Goal: Information Seeking & Learning: Find specific page/section

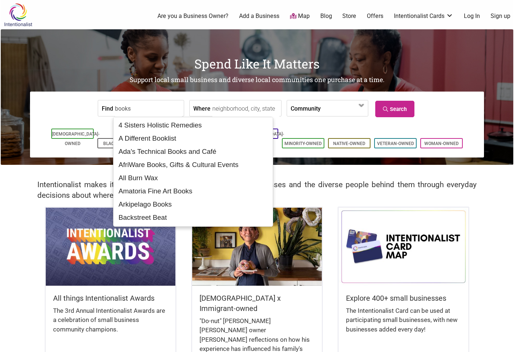
type input "books"
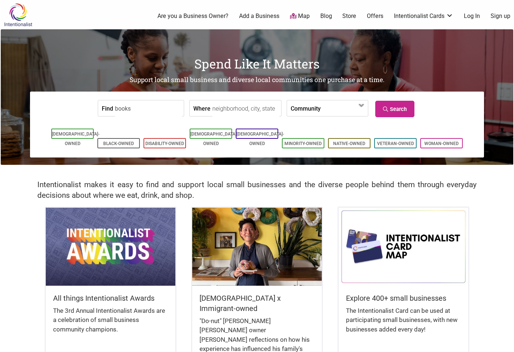
click at [238, 106] on input "Where" at bounding box center [245, 108] width 67 height 16
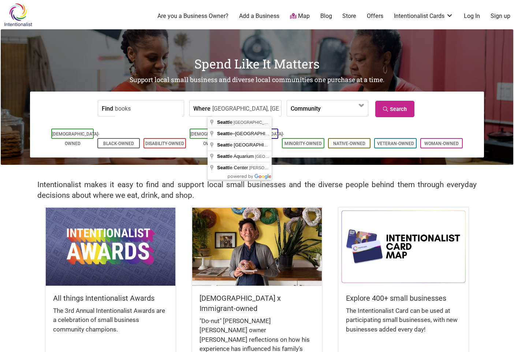
type input "Seattle, WA, USA"
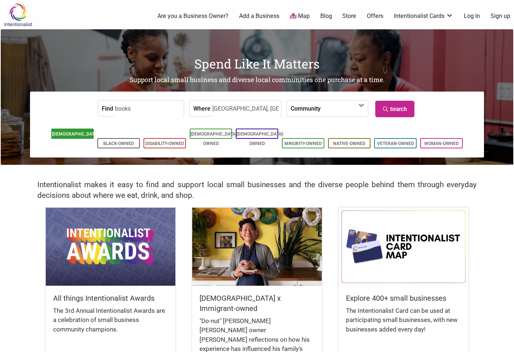
click at [66, 134] on link "[DEMOGRAPHIC_DATA]-Owned" at bounding box center [76, 138] width 48 height 15
click at [410, 109] on link "Search" at bounding box center [394, 109] width 39 height 16
click at [141, 112] on input "books" at bounding box center [148, 108] width 67 height 16
click at [68, 133] on link "[DEMOGRAPHIC_DATA]-Owned" at bounding box center [76, 138] width 48 height 15
click at [362, 112] on span at bounding box center [344, 108] width 47 height 16
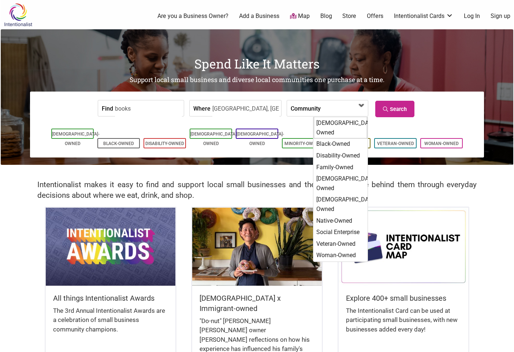
click at [355, 124] on div "[DEMOGRAPHIC_DATA]-Owned" at bounding box center [340, 128] width 53 height 22
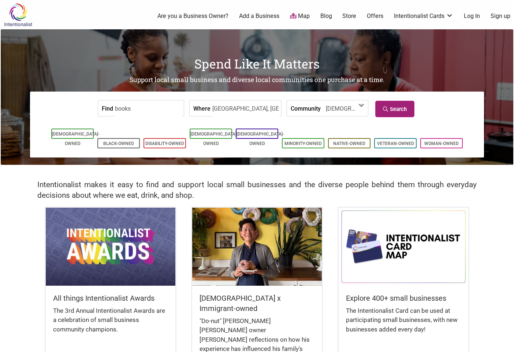
click at [409, 106] on link "Search" at bounding box center [394, 109] width 39 height 16
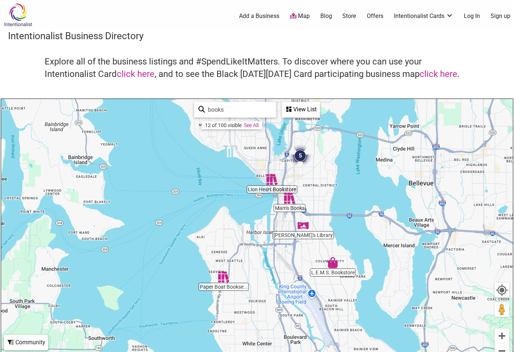
drag, startPoint x: 201, startPoint y: 214, endPoint x: 366, endPoint y: 268, distance: 173.6
click at [366, 268] on div "To navigate, press the arrow keys." at bounding box center [257, 241] width 512 height 285
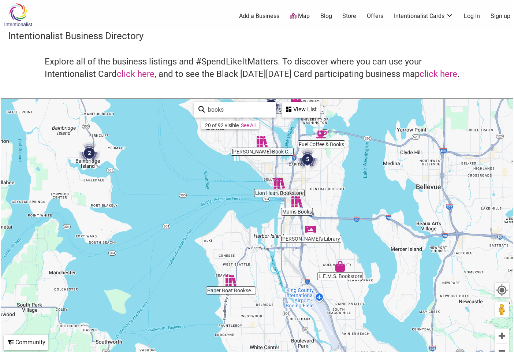
click at [298, 109] on div "View List" at bounding box center [301, 110] width 37 height 14
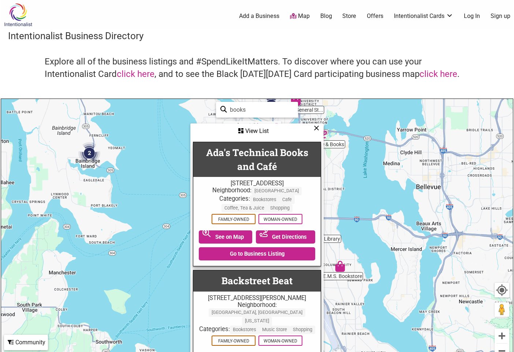
click at [315, 128] on icon at bounding box center [316, 128] width 5 height 0
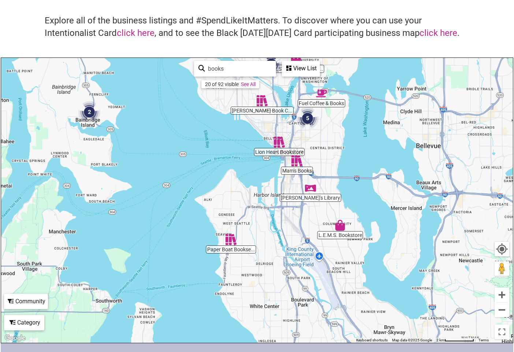
scroll to position [207, 0]
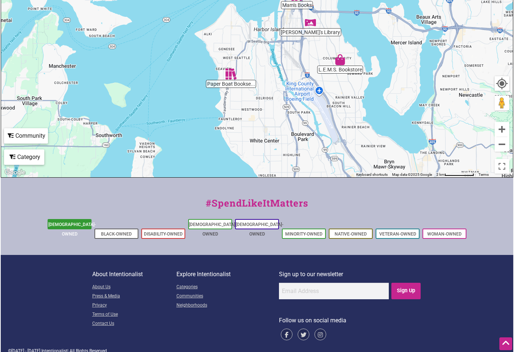
click at [64, 225] on link "[DEMOGRAPHIC_DATA]-Owned" at bounding box center [72, 229] width 48 height 15
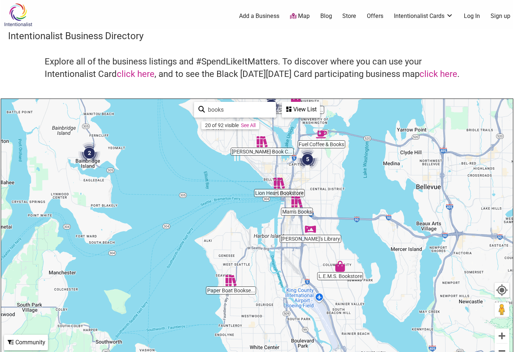
click at [245, 125] on link "See All" at bounding box center [248, 125] width 15 height 6
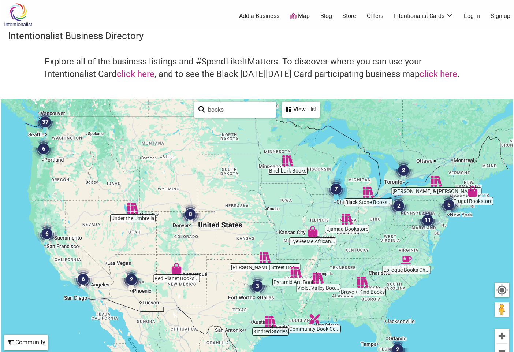
click at [289, 113] on div "View List" at bounding box center [301, 110] width 37 height 14
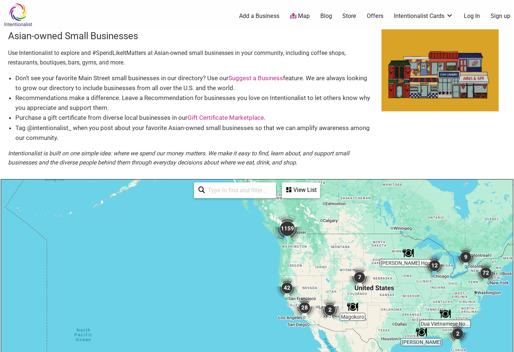
drag, startPoint x: 248, startPoint y: 265, endPoint x: 315, endPoint y: 243, distance: 70.3
click at [315, 243] on div "To navigate, press the arrow keys." at bounding box center [257, 321] width 512 height 285
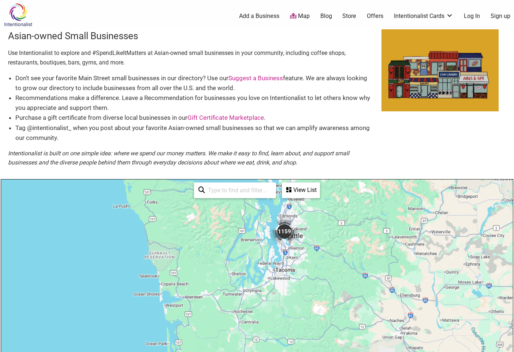
drag, startPoint x: 219, startPoint y: 233, endPoint x: 395, endPoint y: 301, distance: 189.0
click at [437, 345] on div "To navigate, press the arrow keys." at bounding box center [257, 321] width 512 height 285
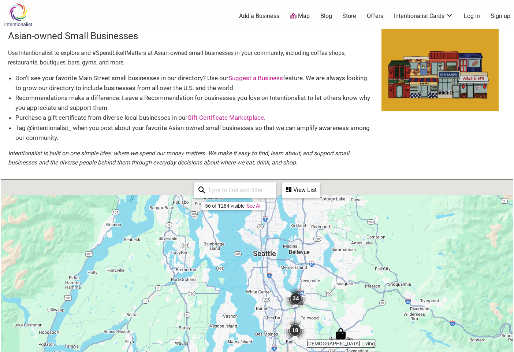
drag, startPoint x: 205, startPoint y: 242, endPoint x: 540, endPoint y: 388, distance: 365.3
click at [514, 351] on html "× Menu 0 Add a Business Map Blog Store Offers Intentionalist Cards Buy Black Ca…" at bounding box center [257, 176] width 514 height 352
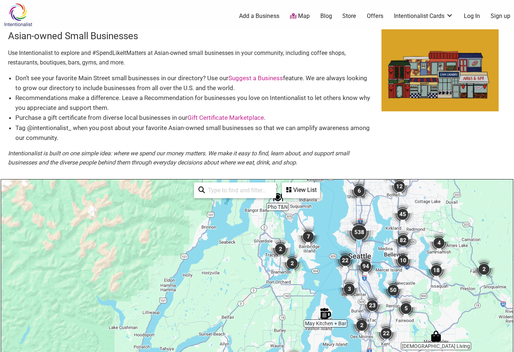
drag, startPoint x: 435, startPoint y: 301, endPoint x: 415, endPoint y: 254, distance: 50.8
click at [415, 254] on img "10" at bounding box center [403, 260] width 28 height 28
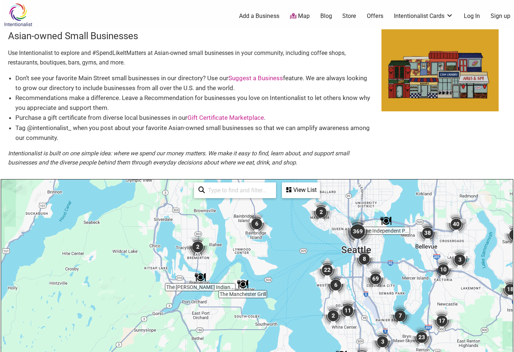
drag, startPoint x: 381, startPoint y: 249, endPoint x: 444, endPoint y: 343, distance: 113.9
click at [452, 347] on div "To navigate, press the arrow keys." at bounding box center [257, 321] width 512 height 285
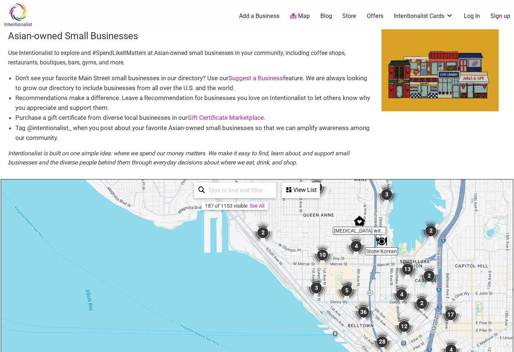
click at [281, 203] on div "To navigate, press the arrow keys." at bounding box center [257, 321] width 512 height 285
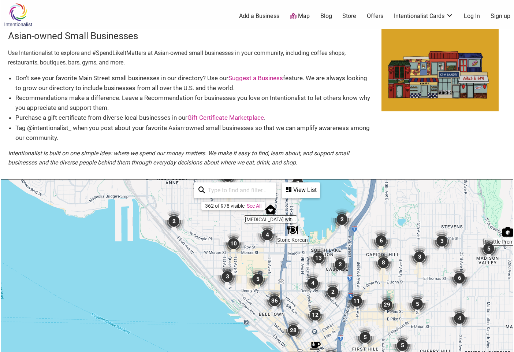
drag, startPoint x: 327, startPoint y: 337, endPoint x: 357, endPoint y: 294, distance: 52.9
click at [357, 294] on div "To navigate, press the arrow keys." at bounding box center [257, 321] width 512 height 285
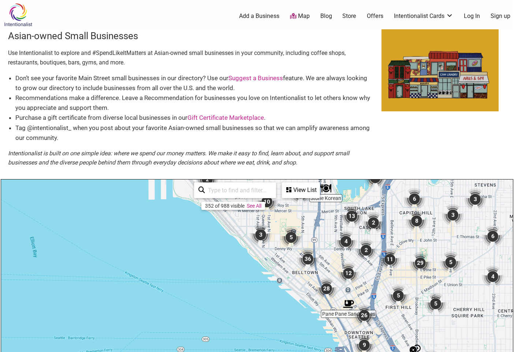
click at [308, 258] on img "36" at bounding box center [308, 259] width 28 height 28
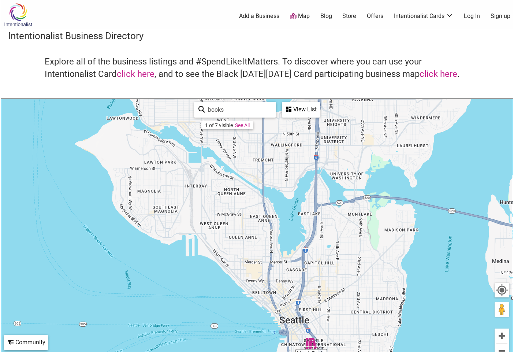
drag, startPoint x: 245, startPoint y: 164, endPoint x: 345, endPoint y: 265, distance: 141.4
click at [345, 265] on div "To navigate, press the arrow keys." at bounding box center [257, 241] width 512 height 285
click at [248, 171] on img "Outsider Comics" at bounding box center [245, 168] width 17 height 17
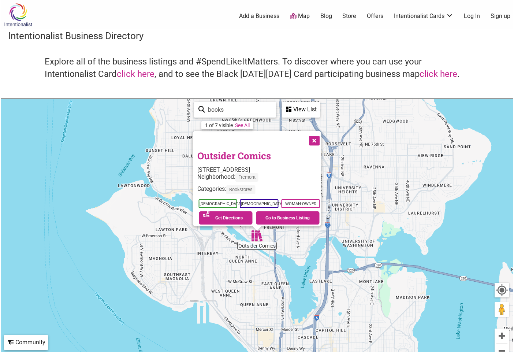
click at [248, 150] on link "Outsider Comics" at bounding box center [234, 155] width 74 height 12
click at [317, 137] on button "Close" at bounding box center [314, 140] width 18 height 18
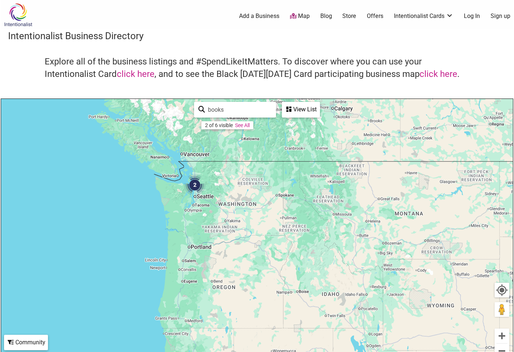
drag, startPoint x: 451, startPoint y: 290, endPoint x: 178, endPoint y: 145, distance: 309.1
click at [179, 145] on div "To navigate, press the arrow keys." at bounding box center [257, 241] width 512 height 285
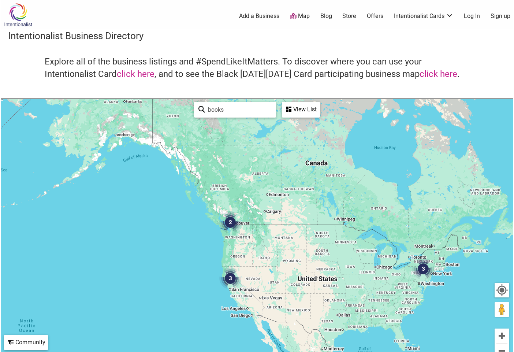
drag, startPoint x: 425, startPoint y: 291, endPoint x: 332, endPoint y: 279, distance: 93.8
click at [332, 279] on div "To navigate, press the arrow keys." at bounding box center [257, 241] width 512 height 285
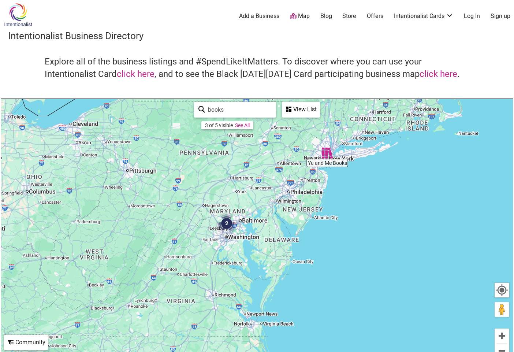
drag, startPoint x: 264, startPoint y: 264, endPoint x: 360, endPoint y: 266, distance: 96.0
click at [360, 266] on div "To navigate, press the arrow keys." at bounding box center [257, 241] width 512 height 285
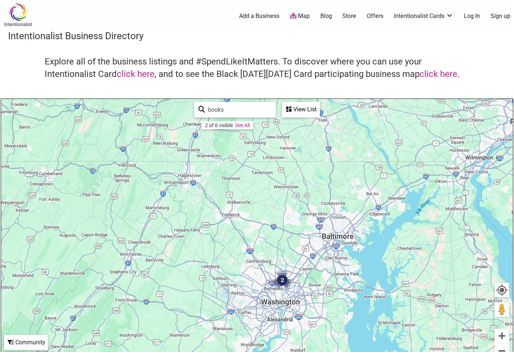
drag, startPoint x: 280, startPoint y: 211, endPoint x: 363, endPoint y: 350, distance: 161.4
click at [363, 350] on div "To navigate, press the arrow keys." at bounding box center [257, 241] width 512 height 285
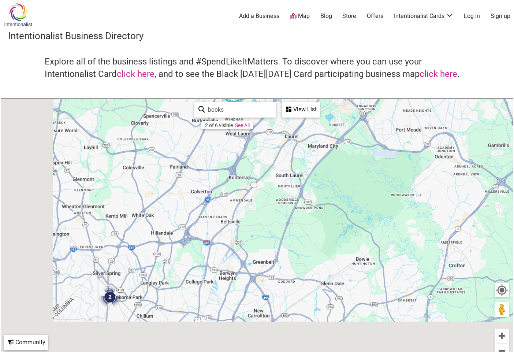
drag, startPoint x: 378, startPoint y: 265, endPoint x: 509, endPoint y: 203, distance: 144.9
click at [509, 203] on div "To navigate, press the arrow keys." at bounding box center [257, 241] width 512 height 285
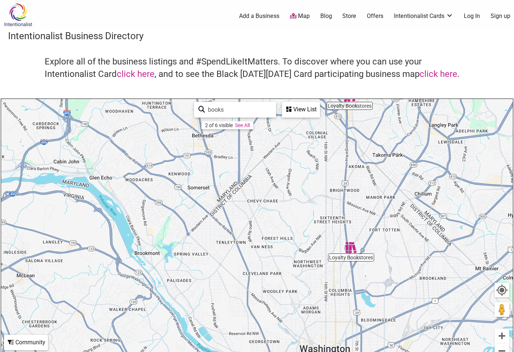
click at [351, 248] on img "Loyalty Bookstores" at bounding box center [351, 247] width 17 height 17
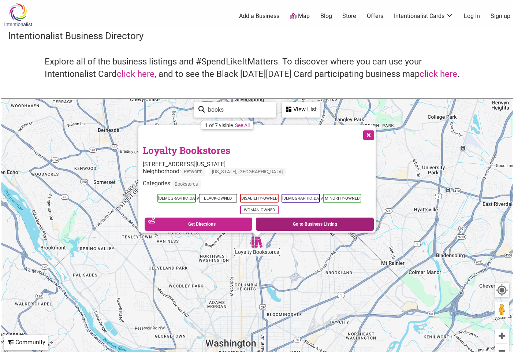
click at [328, 217] on link "Go to Business Listing" at bounding box center [315, 223] width 118 height 13
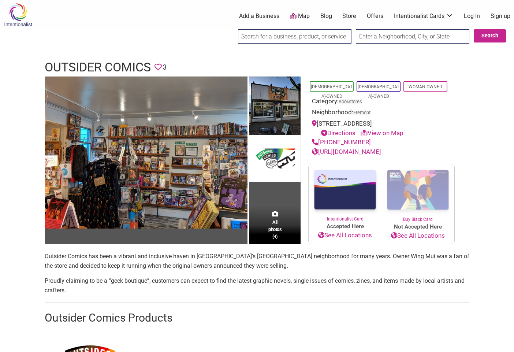
click at [381, 155] on link "[URL][DOMAIN_NAME]" at bounding box center [346, 151] width 69 height 7
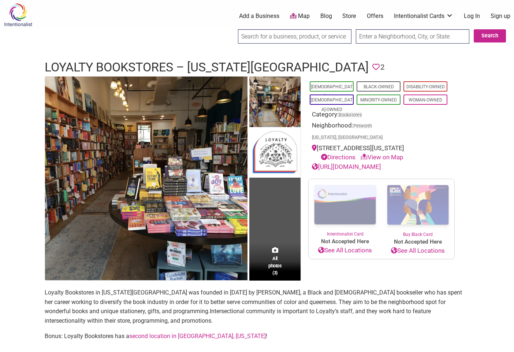
click at [366, 163] on link "[URL][DOMAIN_NAME]" at bounding box center [346, 166] width 69 height 7
click at [368, 163] on link "[URL][DOMAIN_NAME]" at bounding box center [346, 166] width 69 height 7
